Goal: Complete application form

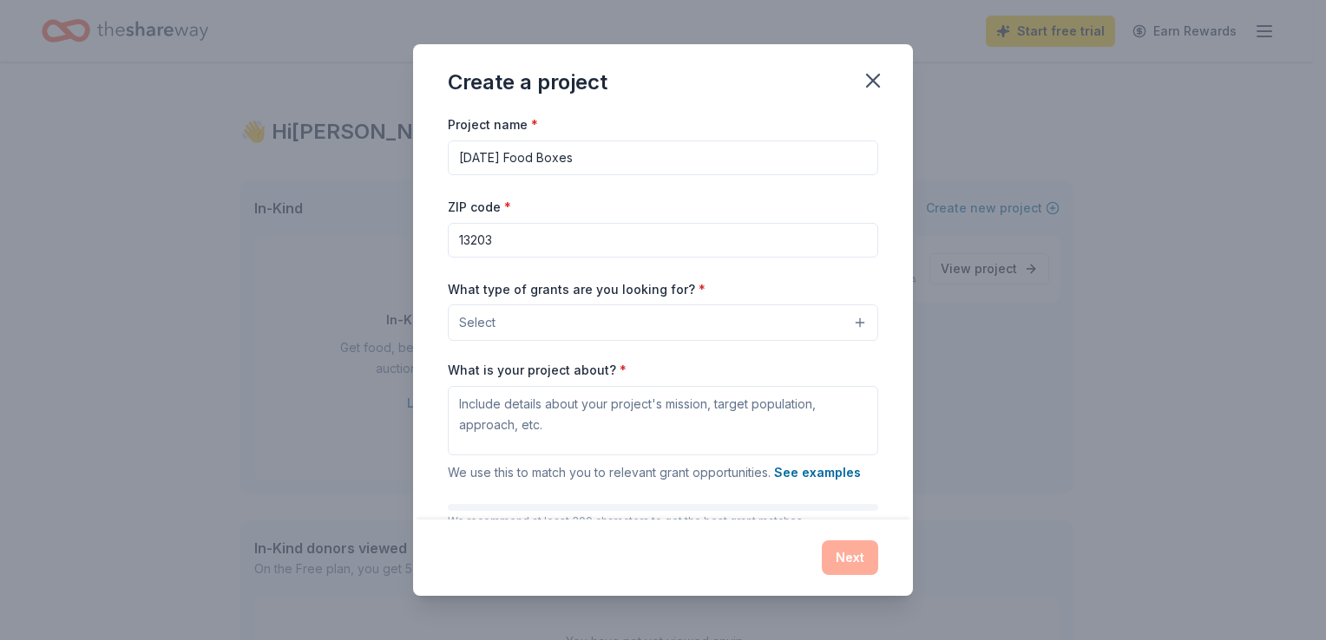
click at [568, 326] on button "Select" at bounding box center [663, 323] width 430 height 36
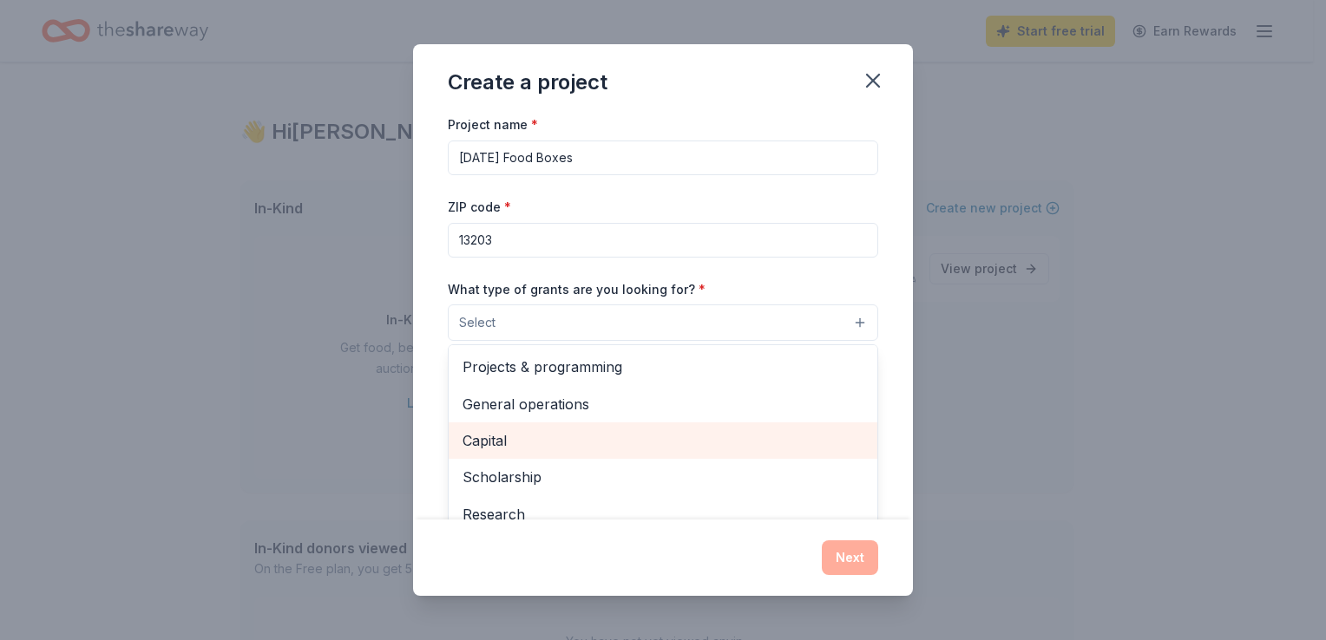
click at [690, 439] on span "Capital" at bounding box center [662, 440] width 401 height 23
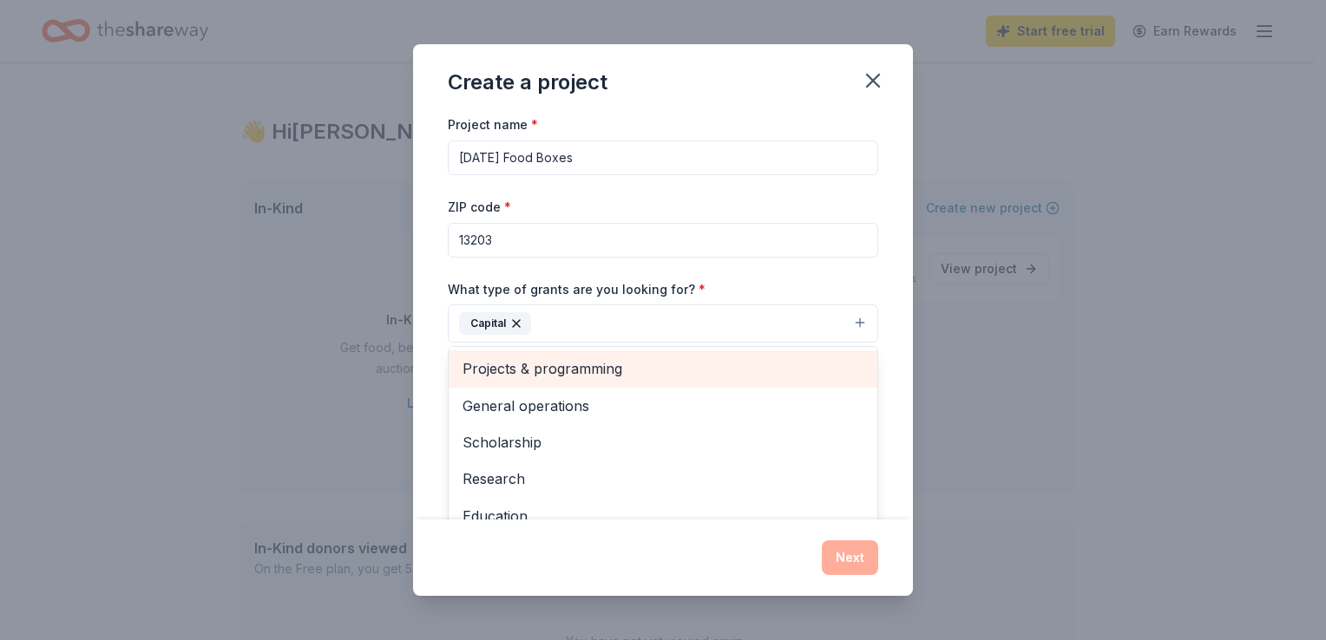
click at [733, 361] on span "Projects & programming" at bounding box center [662, 368] width 401 height 23
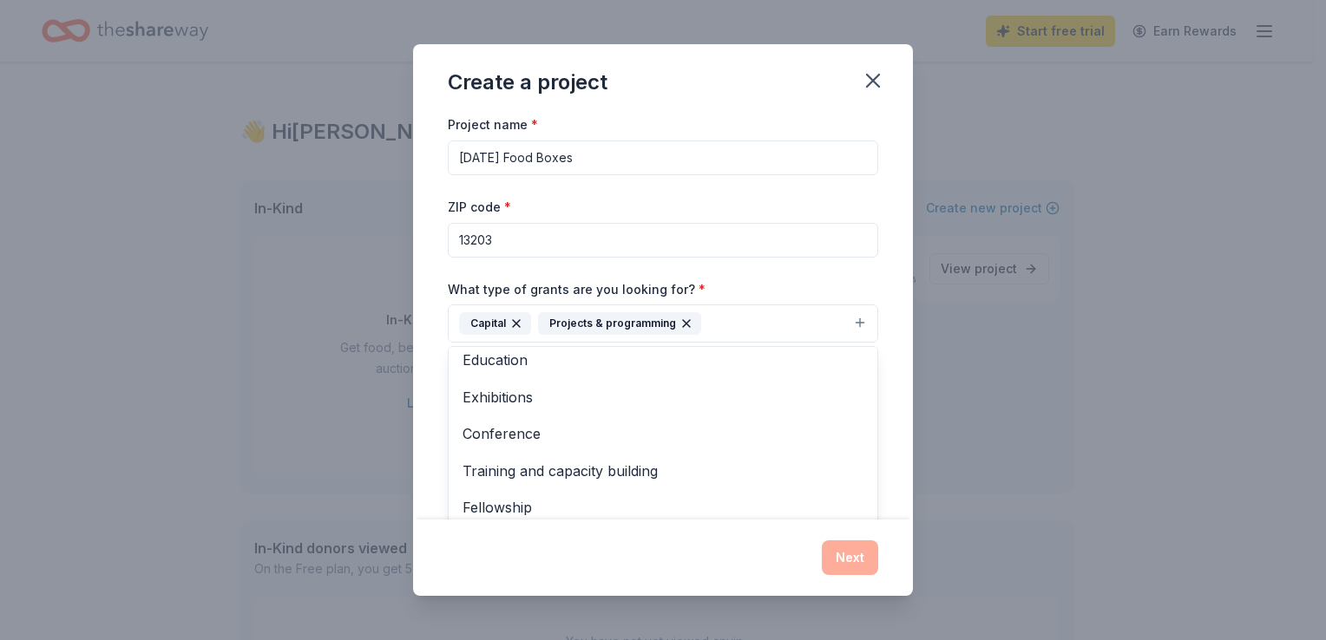
scroll to position [131, 0]
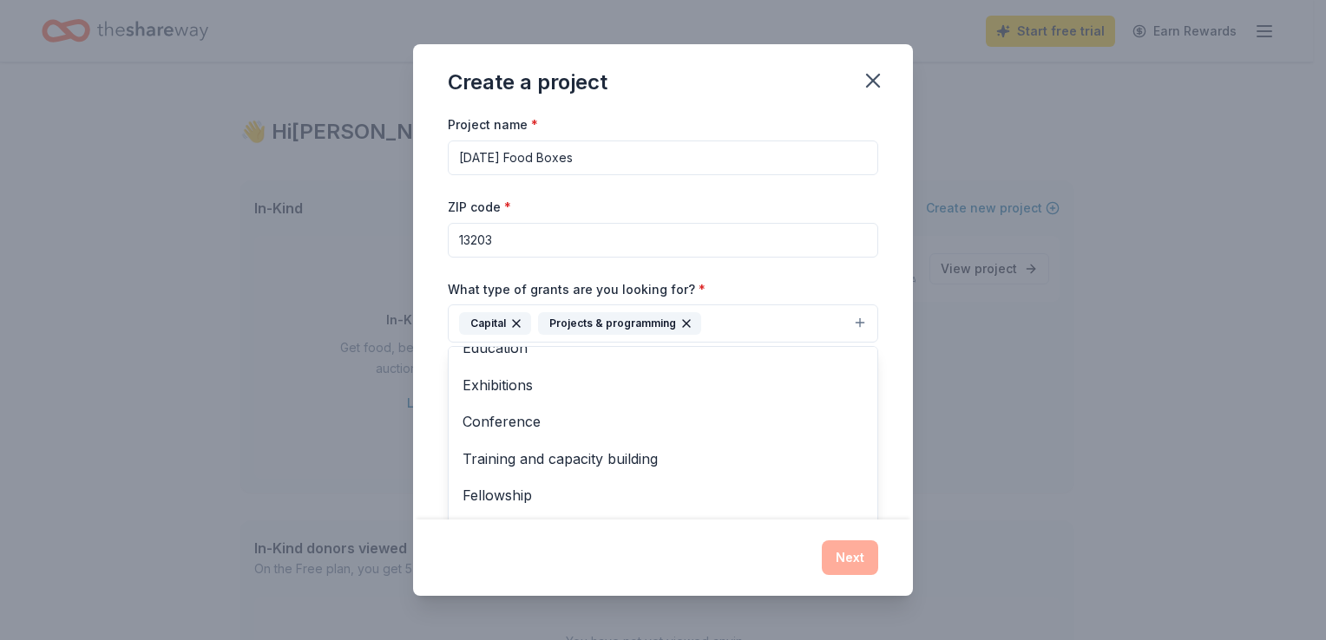
click at [748, 321] on button "Capital Projects & programming" at bounding box center [663, 324] width 430 height 38
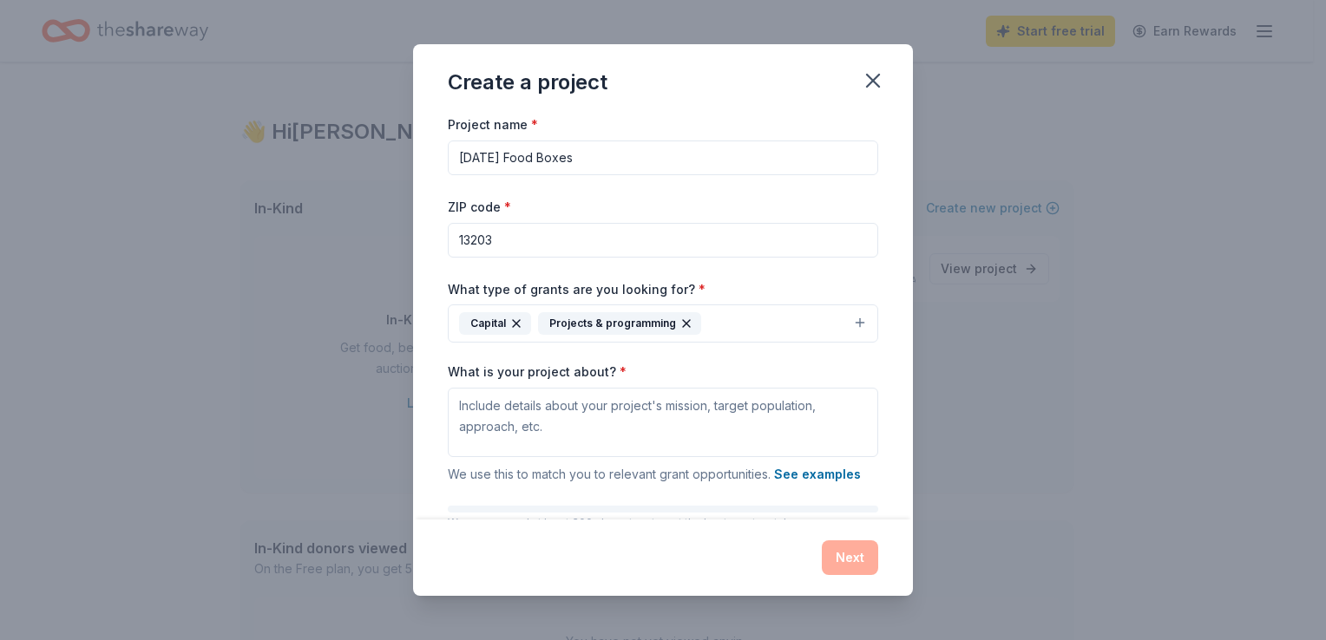
click at [851, 322] on button "Capital Projects & programming" at bounding box center [663, 324] width 430 height 38
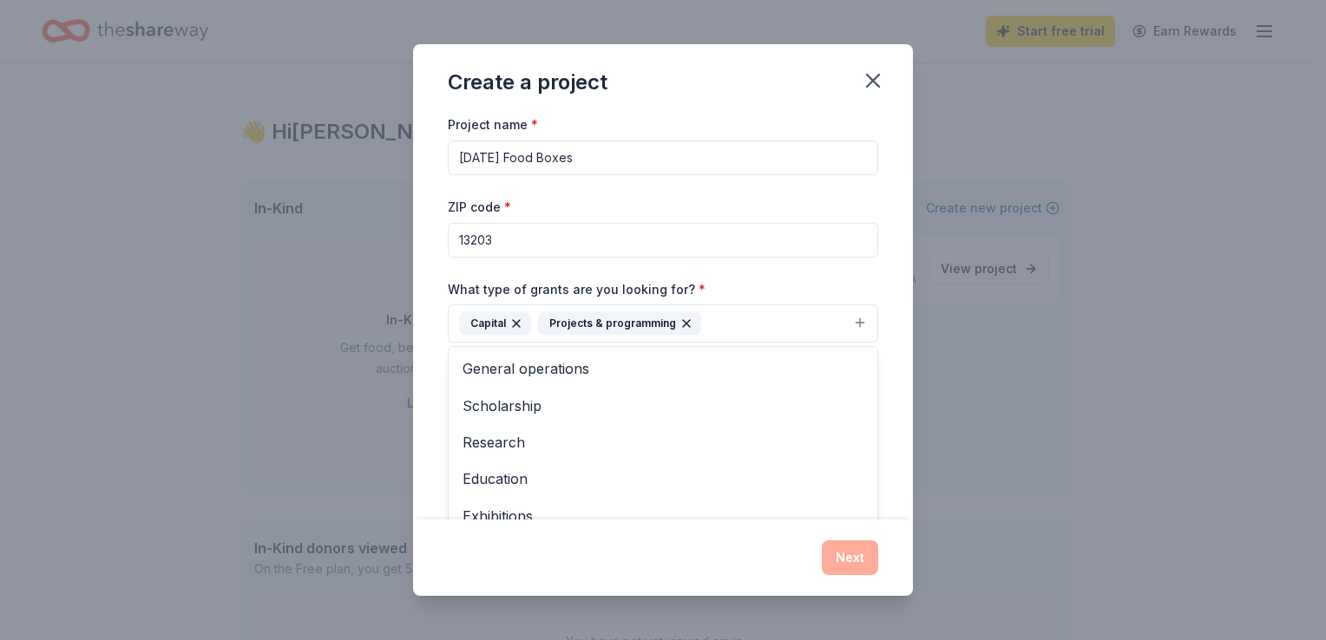
click at [875, 366] on div "Project name * Thanksgiving Food Boxes ZIP code * 13203 What type of grants are…" at bounding box center [663, 316] width 500 height 405
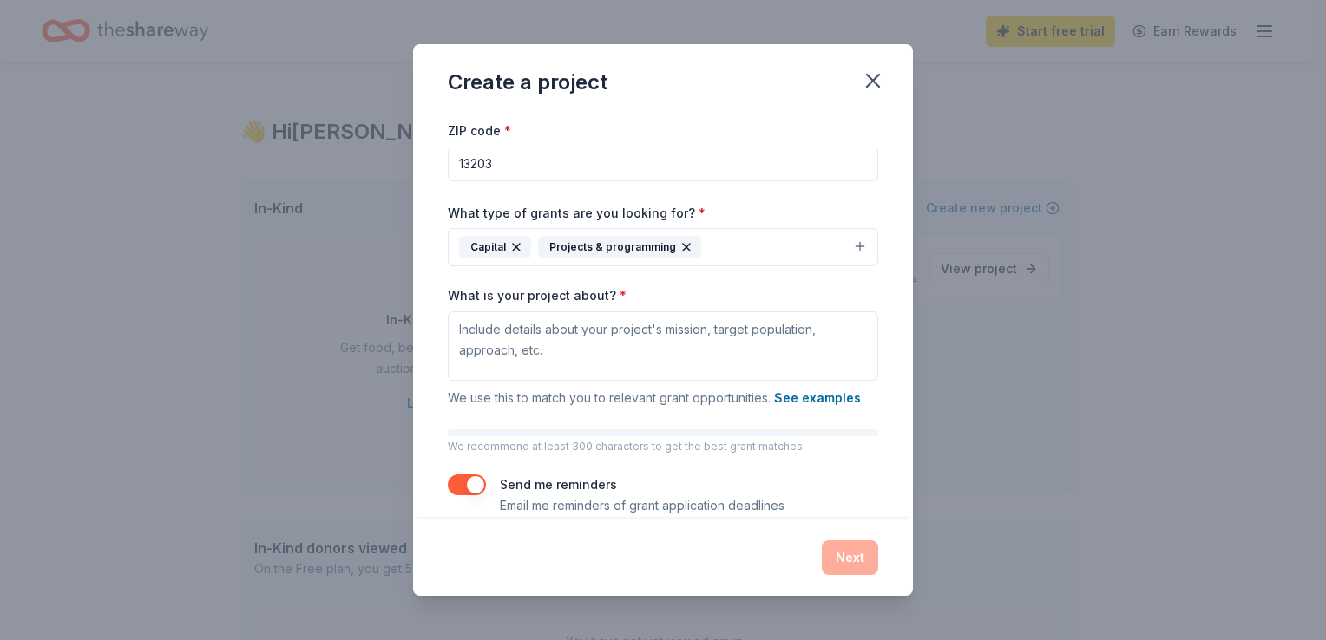
scroll to position [100, 0]
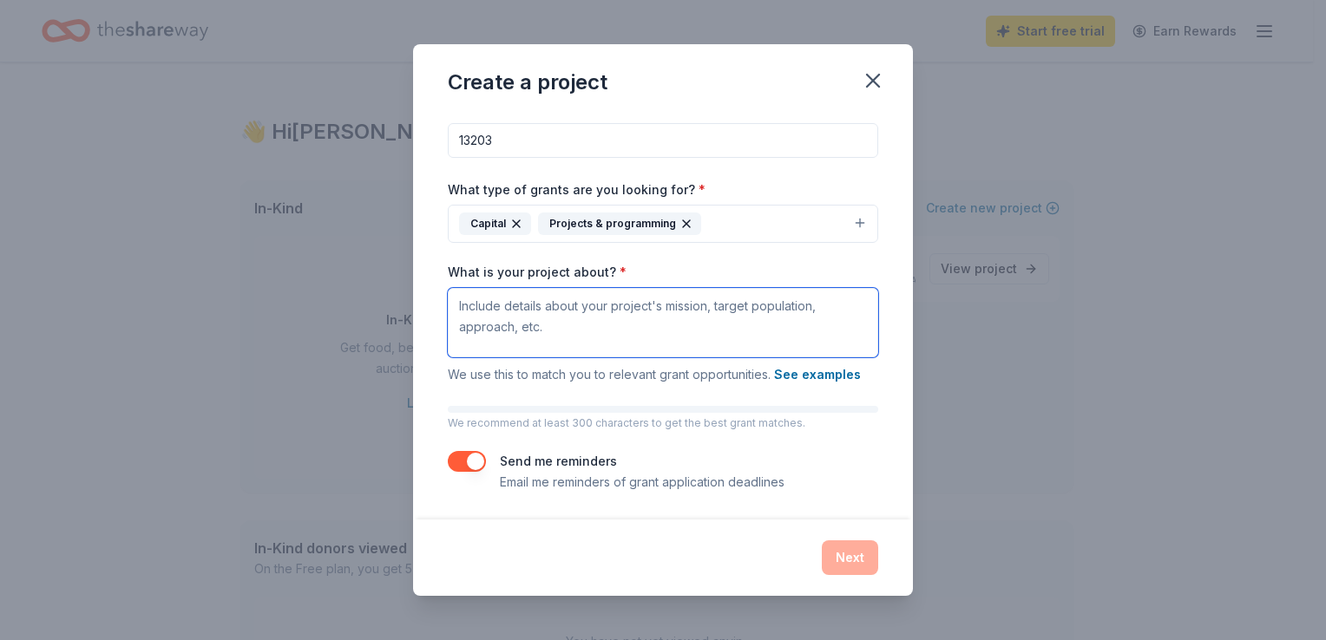
click at [698, 305] on textarea "What is your project about? *" at bounding box center [663, 322] width 430 height 69
click at [701, 304] on textarea "T" at bounding box center [663, 322] width 430 height 69
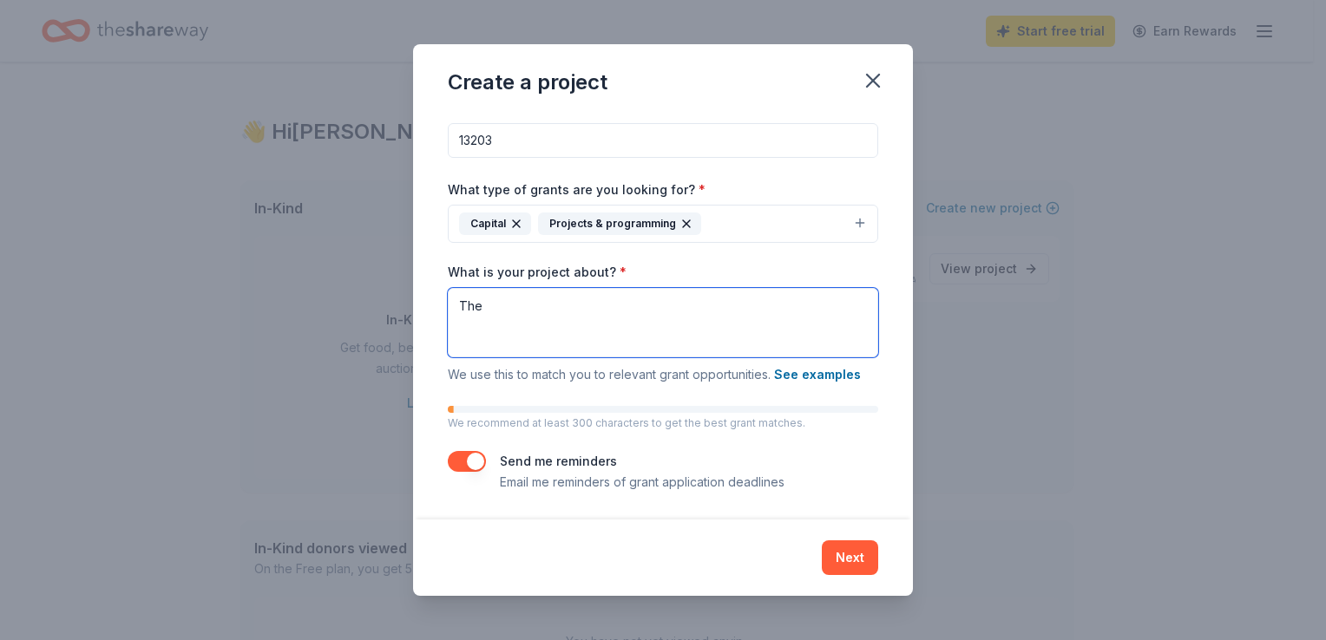
click at [587, 316] on textarea "The" at bounding box center [663, 322] width 430 height 69
type textarea "T"
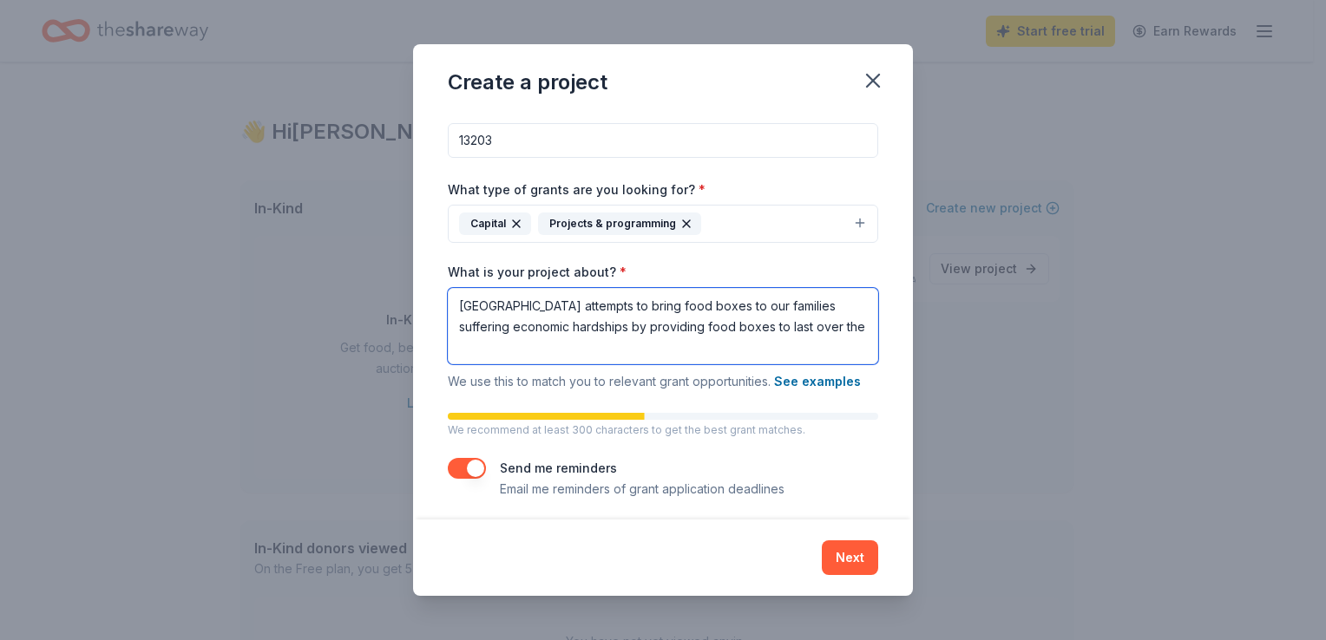
click at [673, 347] on textarea "Lincoln Middle School attempts to bring food boxes to our families suffering ec…" at bounding box center [663, 326] width 430 height 76
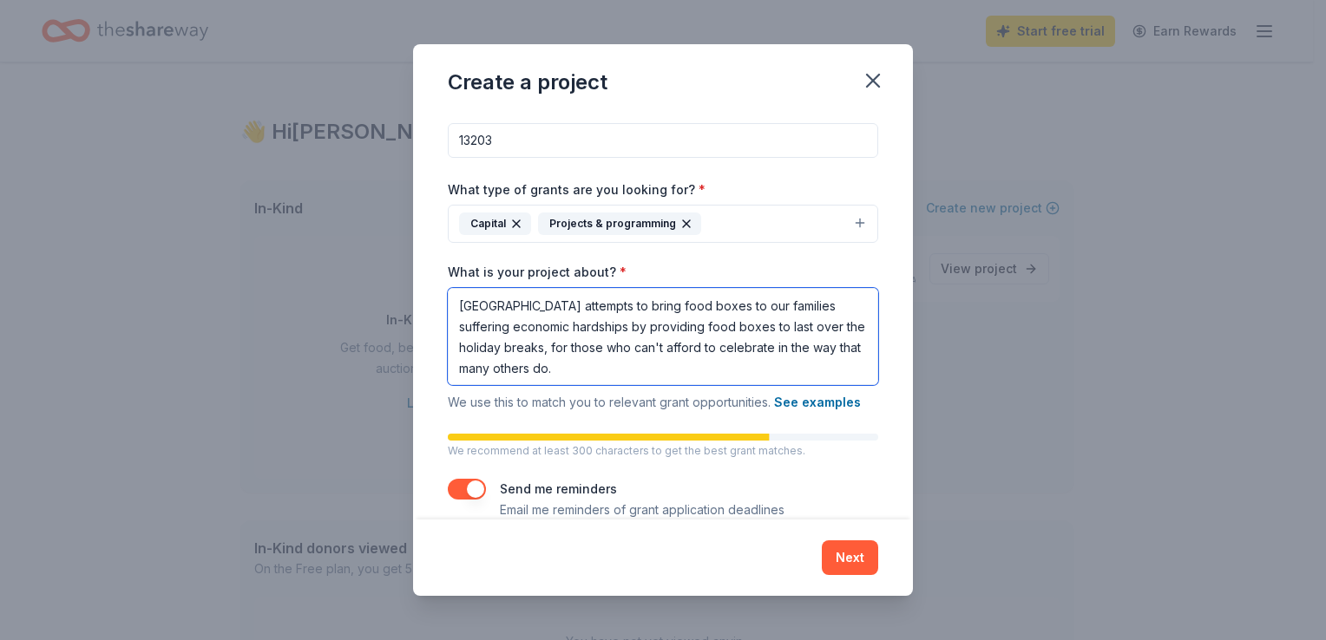
type textarea "Lincoln Middle School attempts to bring food boxes to our families suffering ec…"
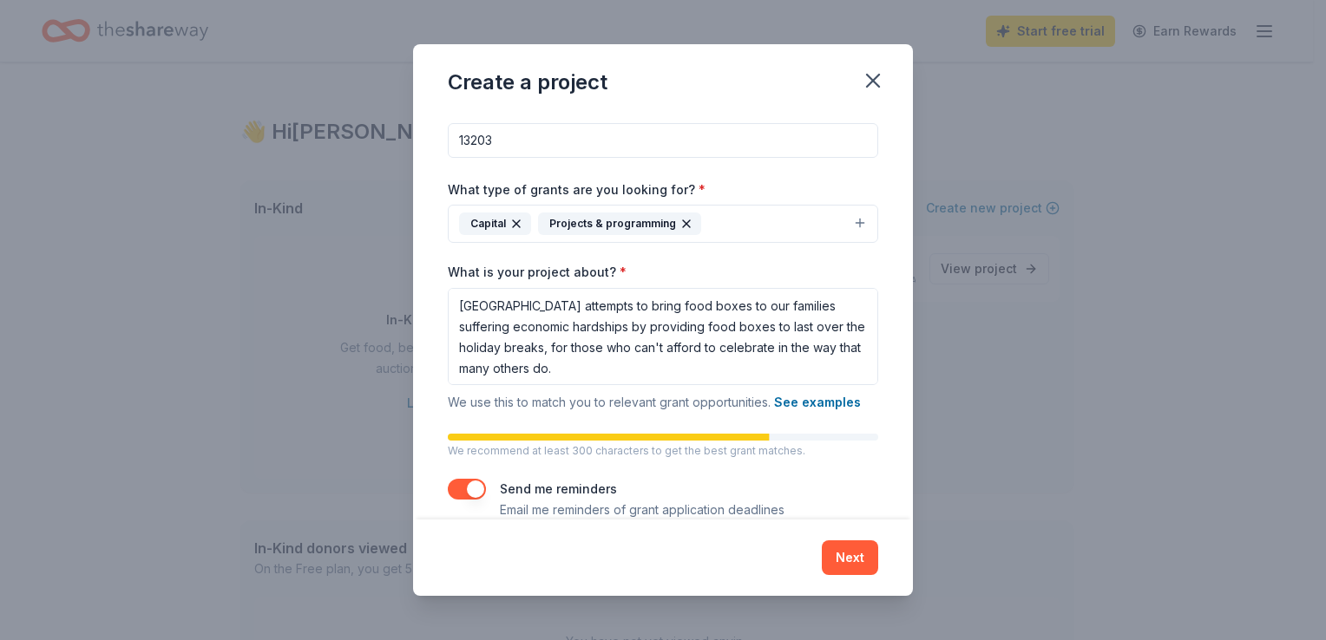
scroll to position [128, 0]
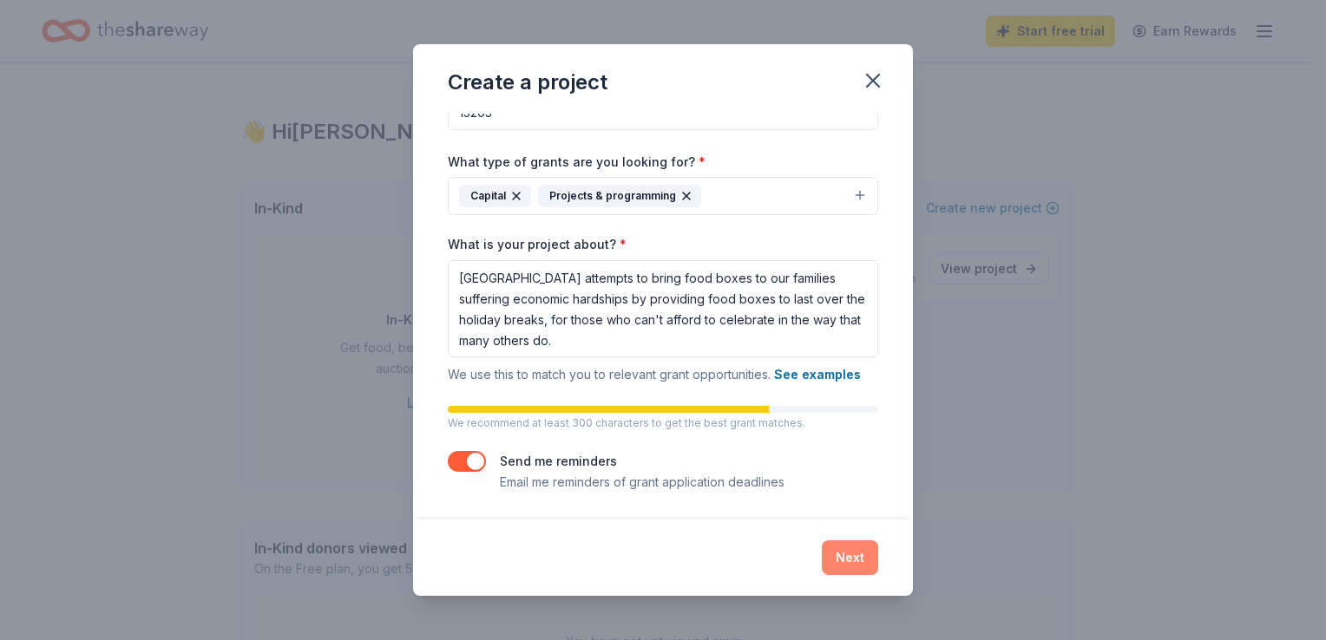
click at [859, 557] on button "Next" at bounding box center [850, 558] width 56 height 35
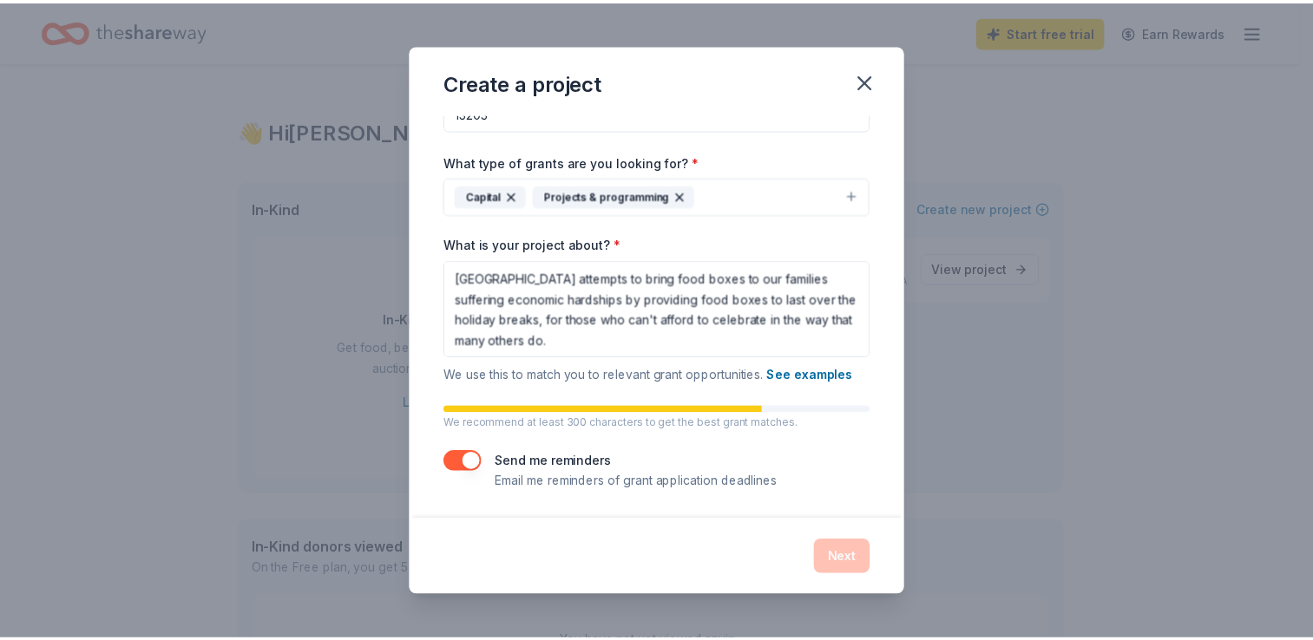
scroll to position [0, 0]
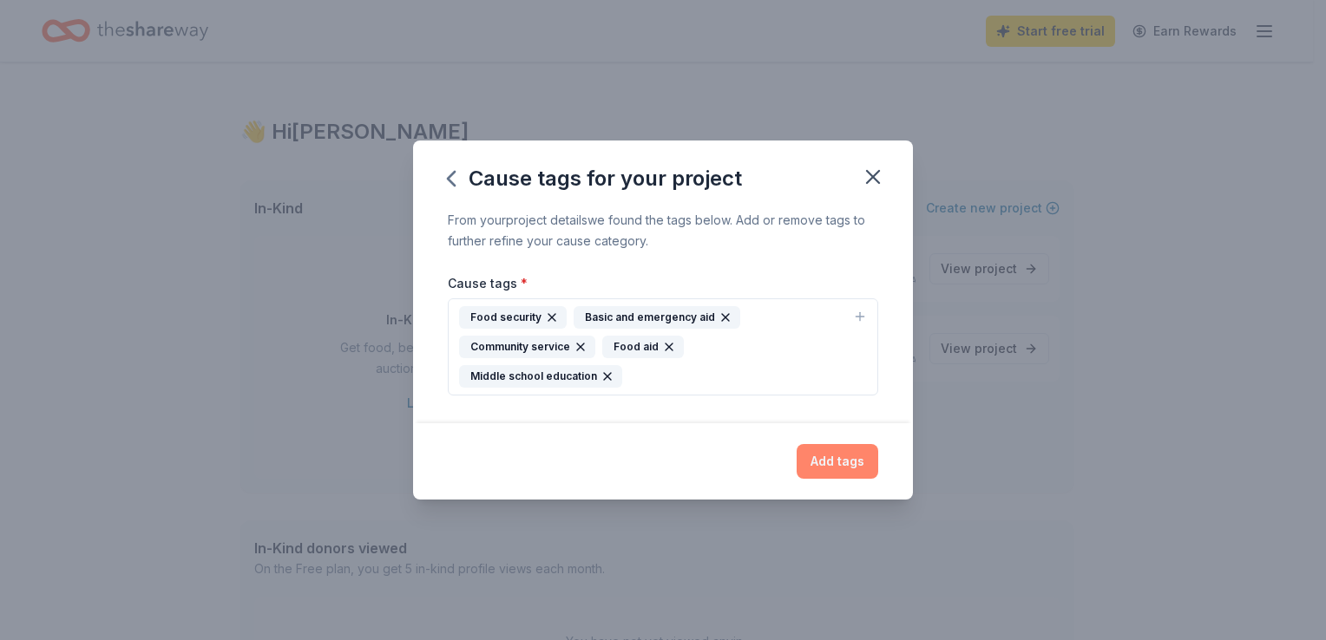
click at [848, 452] on button "Add tags" at bounding box center [837, 461] width 82 height 35
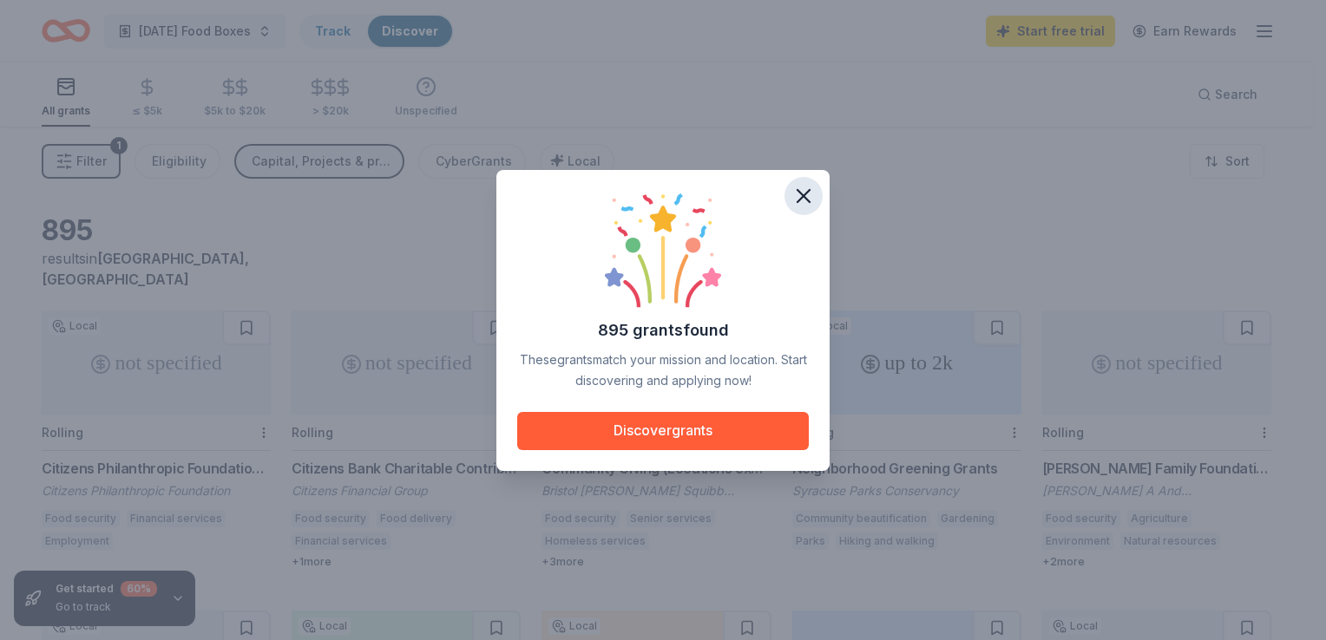
click at [805, 211] on button "button" at bounding box center [803, 196] width 38 height 38
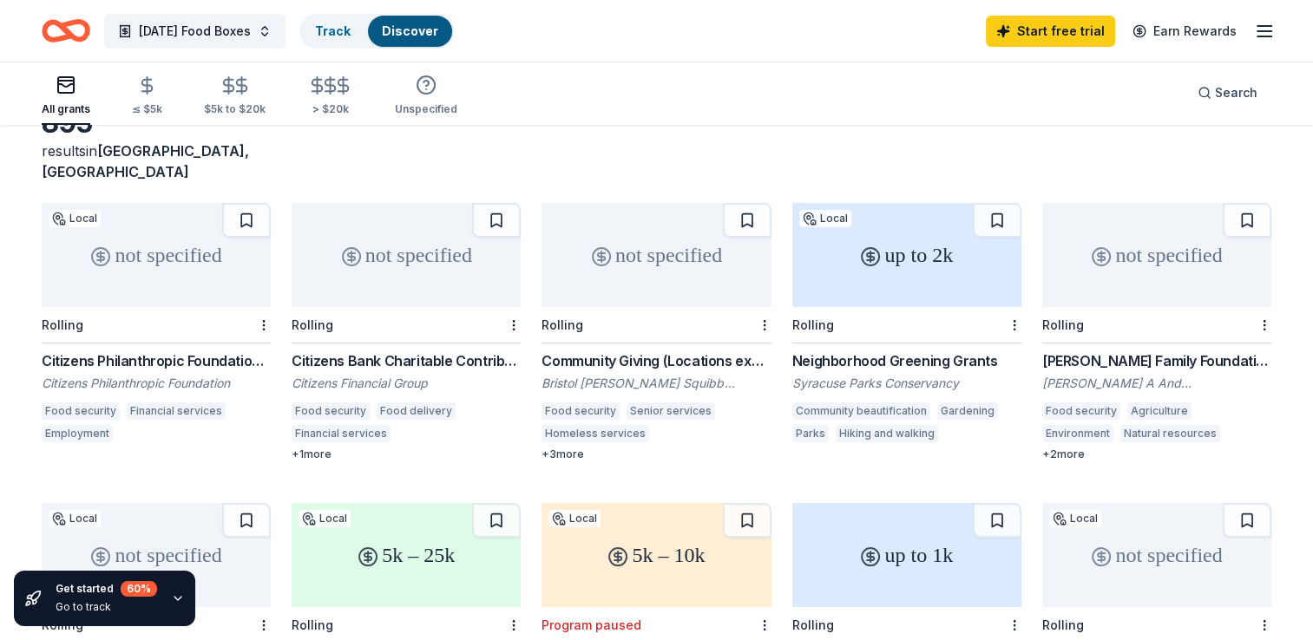
scroll to position [114, 0]
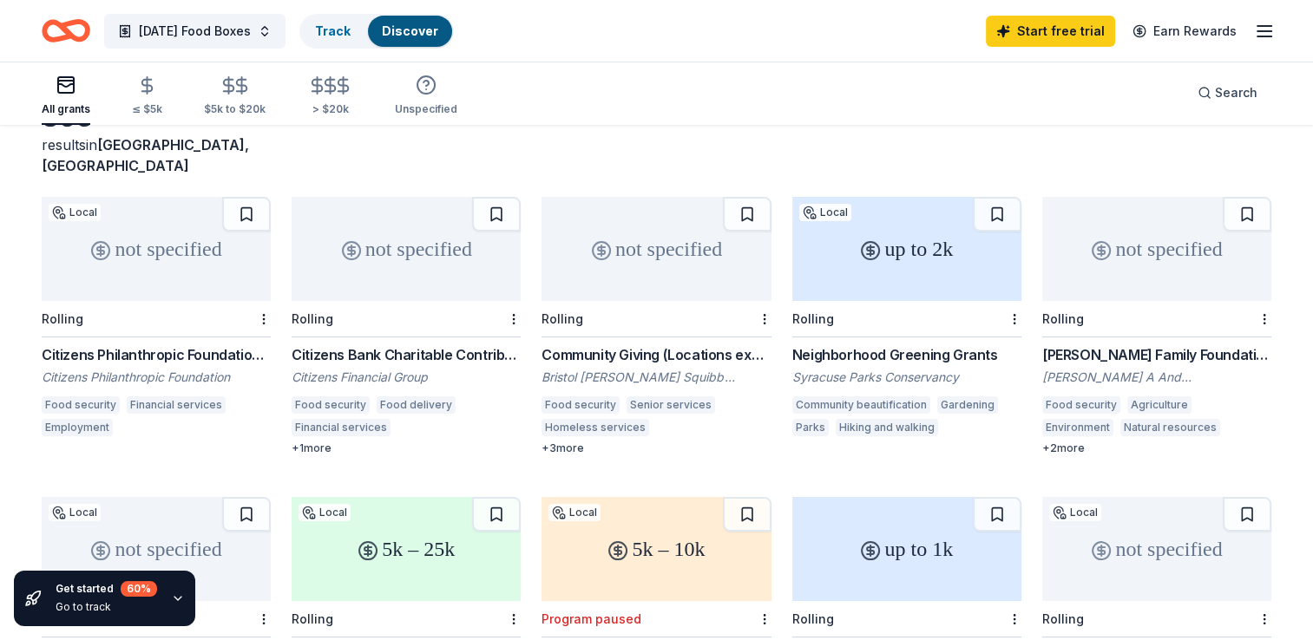
click at [230, 344] on div "Citizens Philanthropic Foundation Grant" at bounding box center [156, 354] width 229 height 21
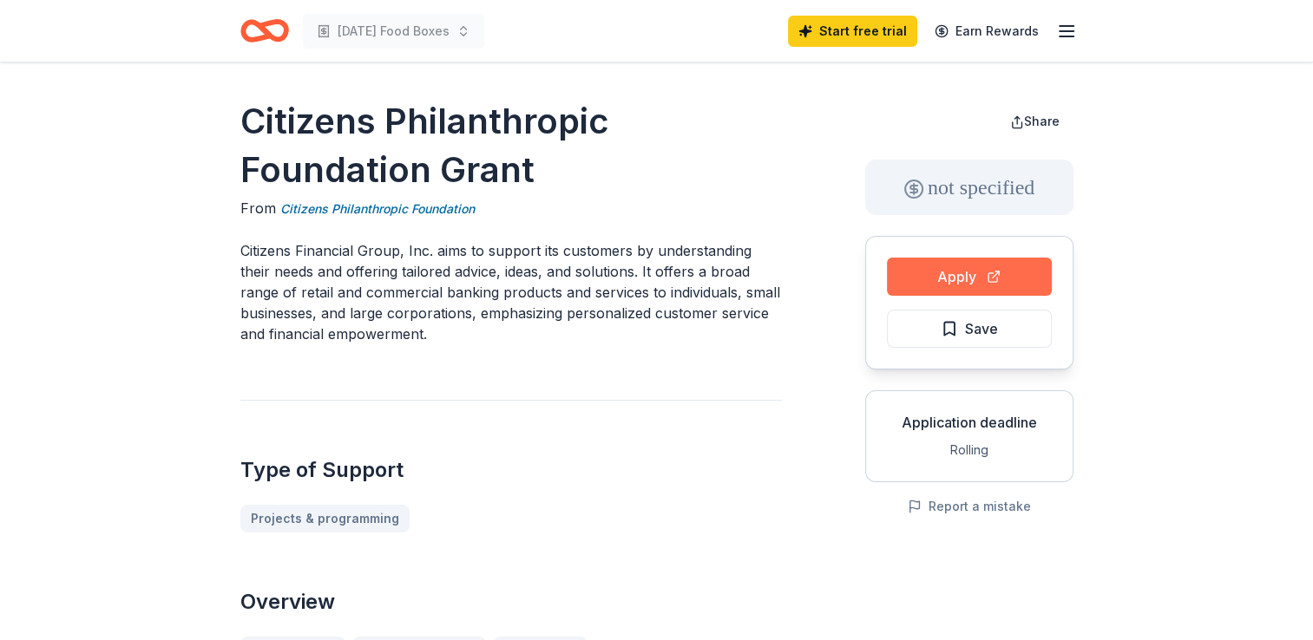
click at [1014, 270] on button "Apply" at bounding box center [969, 277] width 165 height 38
